Goal: Task Accomplishment & Management: Manage account settings

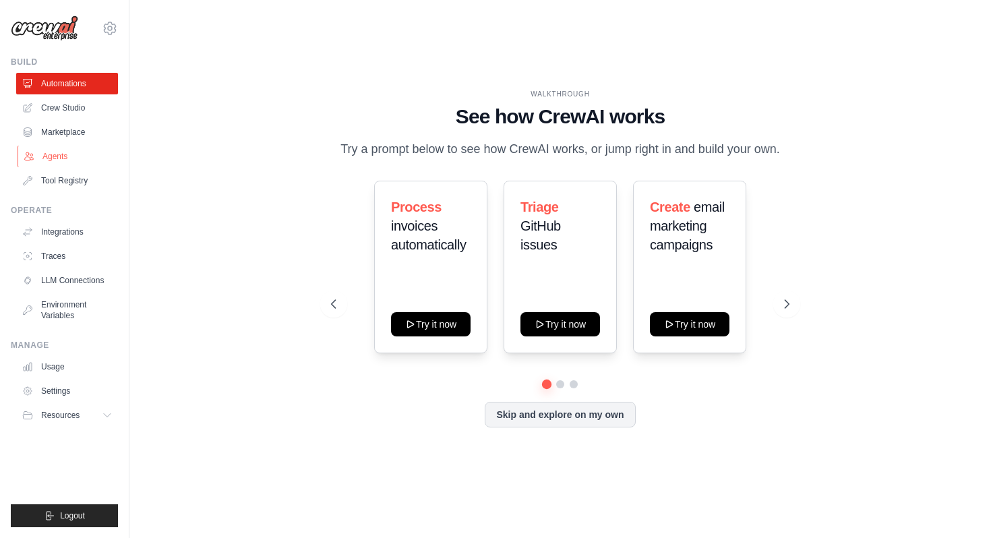
click at [88, 152] on link "Agents" at bounding box center [69, 157] width 102 height 22
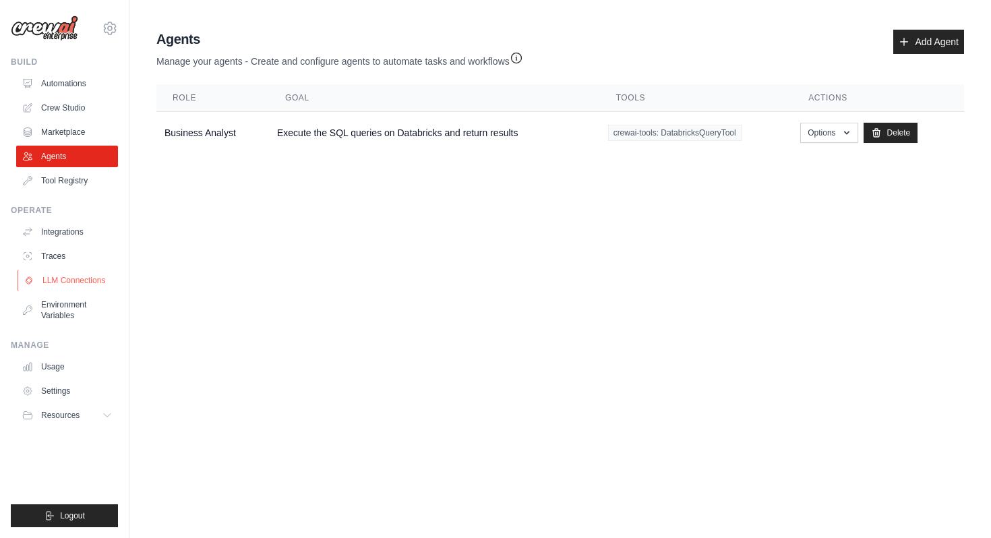
click at [78, 275] on link "LLM Connections" at bounding box center [69, 281] width 102 height 22
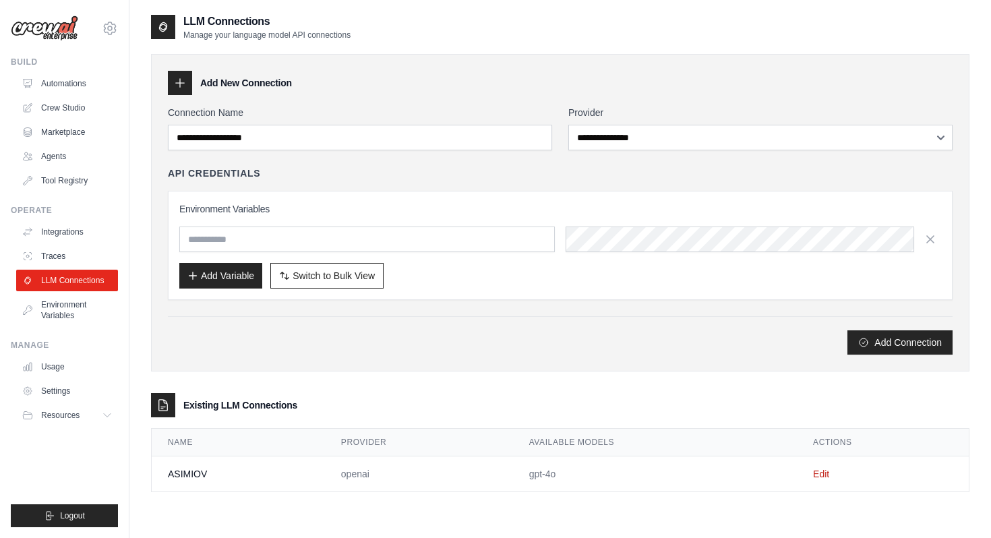
scroll to position [27, 0]
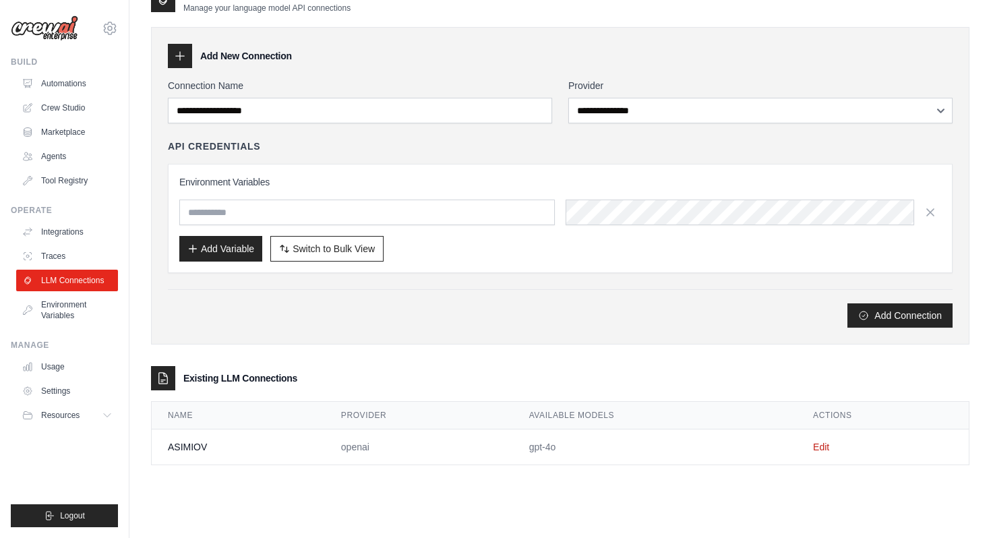
click at [238, 409] on th "Name" at bounding box center [238, 416] width 173 height 28
click at [84, 151] on link "Agents" at bounding box center [69, 157] width 102 height 22
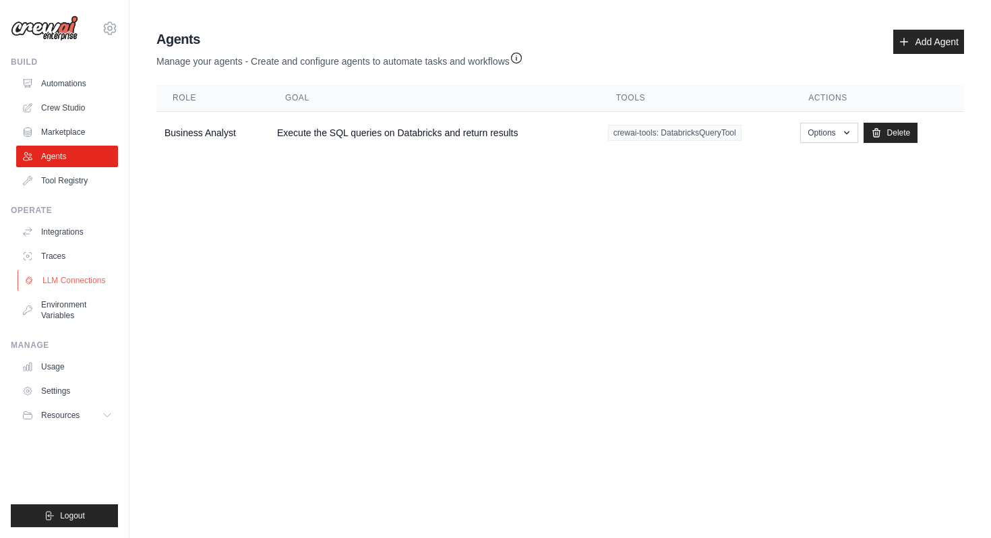
click at [98, 270] on link "LLM Connections" at bounding box center [69, 281] width 102 height 22
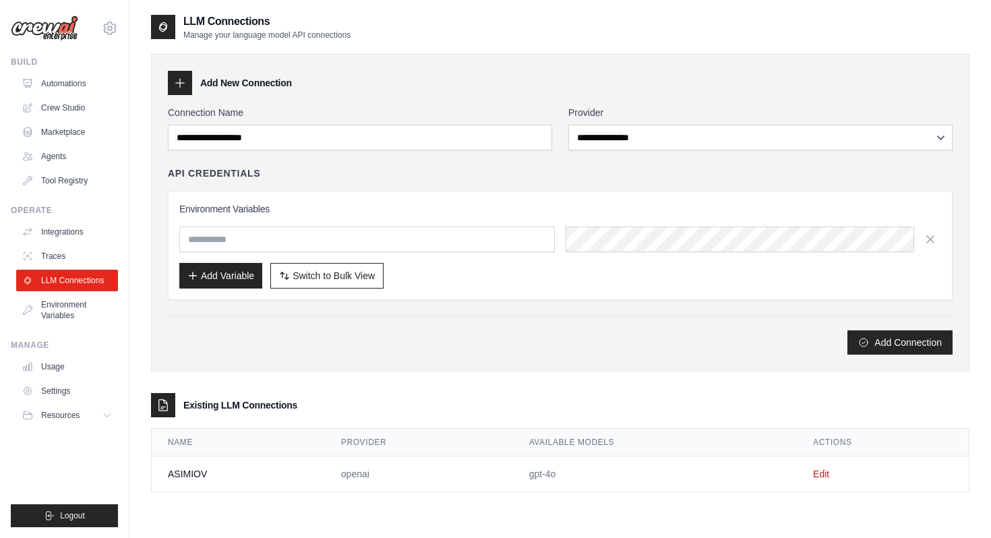
click at [459, 442] on th "Provider" at bounding box center [419, 443] width 188 height 28
click at [825, 478] on link "Edit" at bounding box center [821, 474] width 16 height 11
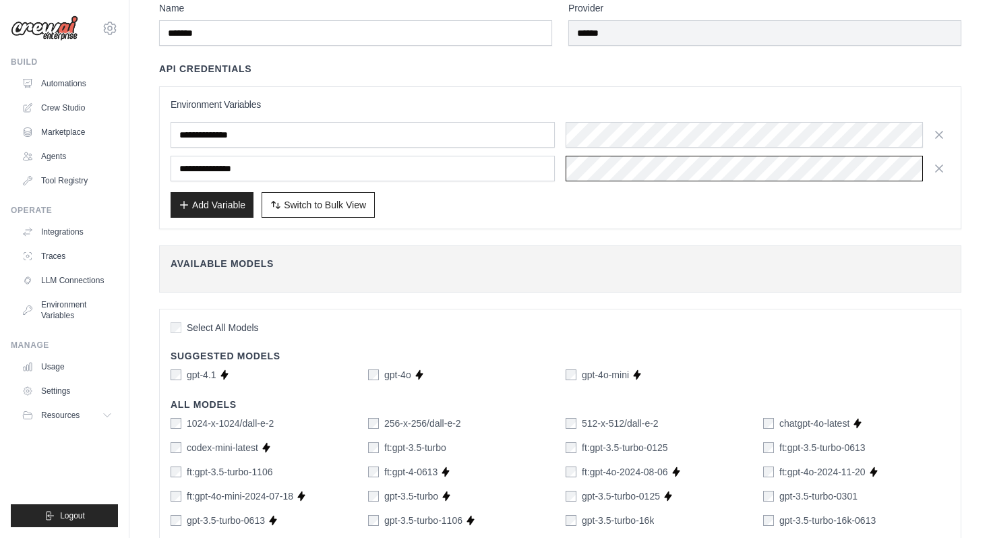
scroll to position [65, 0]
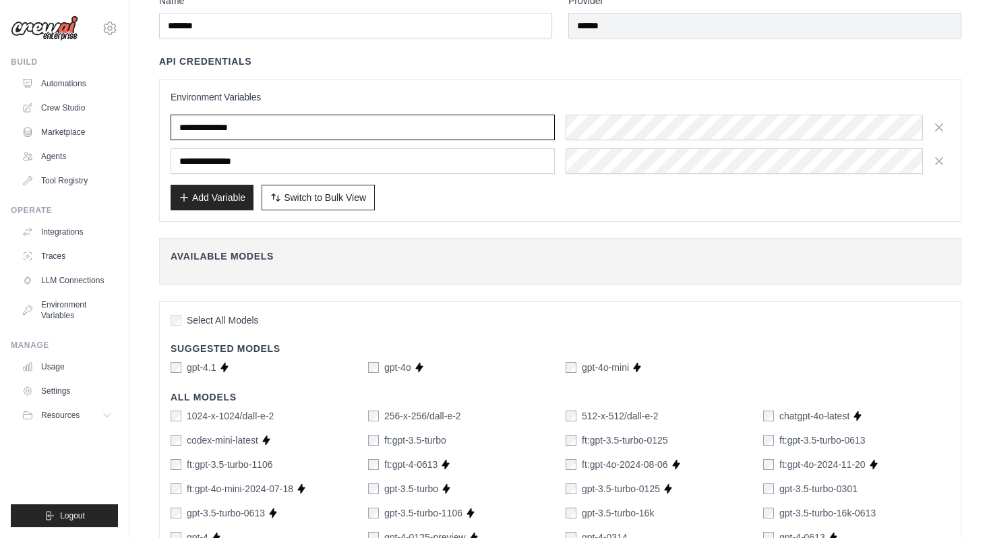
click at [264, 134] on input "**********" at bounding box center [363, 128] width 384 height 26
drag, startPoint x: 263, startPoint y: 125, endPoint x: 156, endPoint y: 125, distance: 106.6
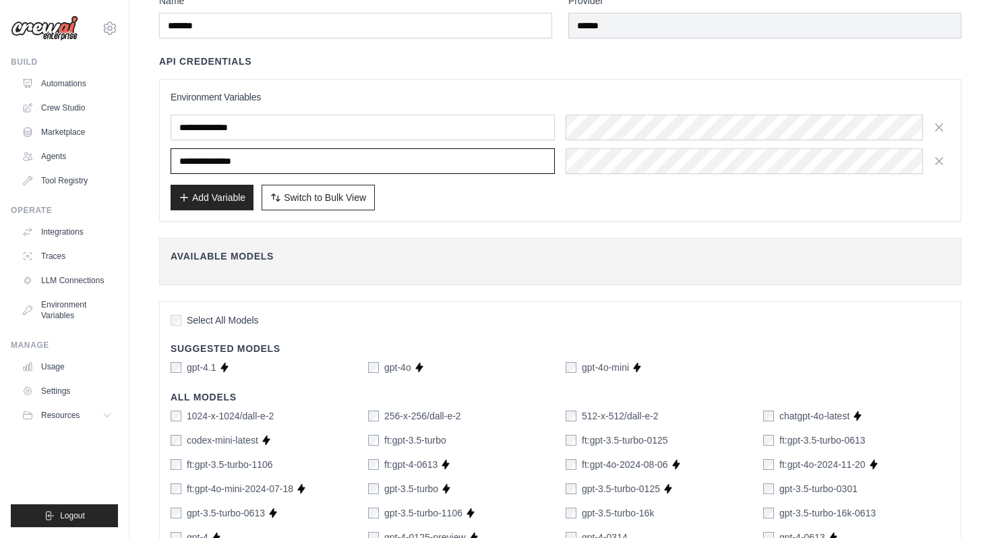
click at [324, 154] on input "**********" at bounding box center [363, 161] width 384 height 26
drag, startPoint x: 281, startPoint y: 156, endPoint x: 105, endPoint y: 156, distance: 176.7
